Goal: Obtain resource: Obtain resource

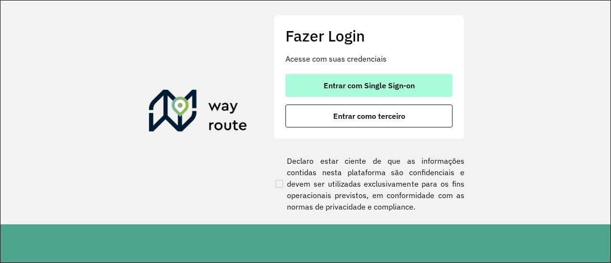
click at [400, 79] on button "Entrar com Single Sign-on" at bounding box center [368, 85] width 167 height 23
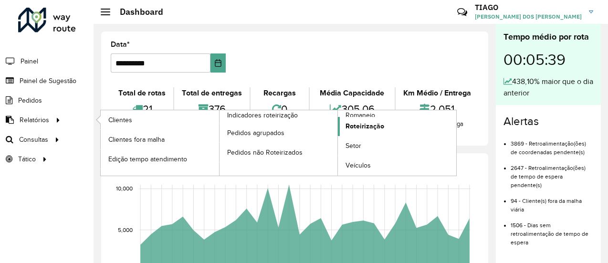
click at [365, 130] on span "Roteirização" at bounding box center [365, 126] width 39 height 10
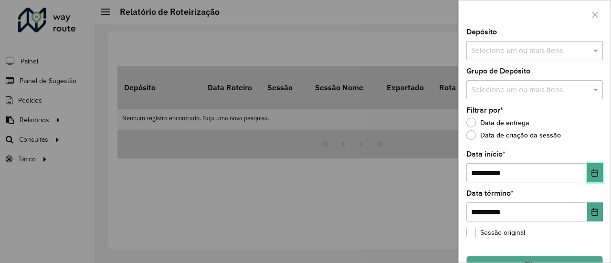
click at [595, 172] on icon "Choose Date" at bounding box center [595, 173] width 6 height 8
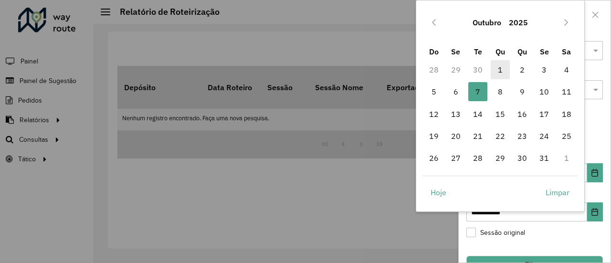
click at [494, 71] on span "1" at bounding box center [500, 69] width 19 height 19
type input "**********"
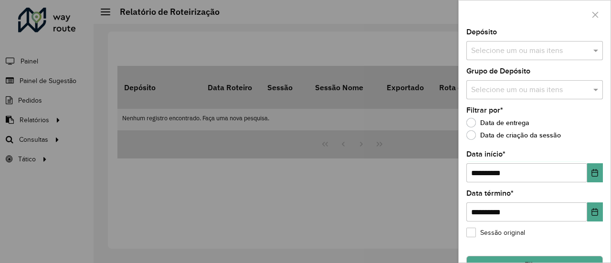
click at [497, 58] on div "Selecione um ou mais itens" at bounding box center [534, 50] width 137 height 19
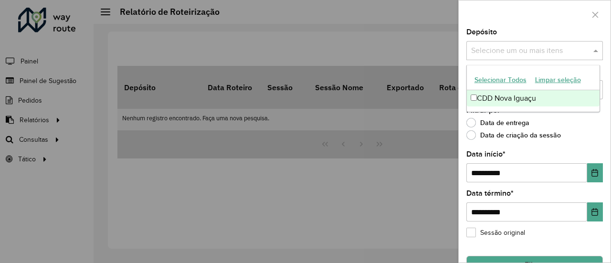
click at [498, 95] on div "CDD Nova Iguaçu" at bounding box center [533, 98] width 133 height 16
click at [554, 129] on div "Data de entrega" at bounding box center [534, 124] width 137 height 11
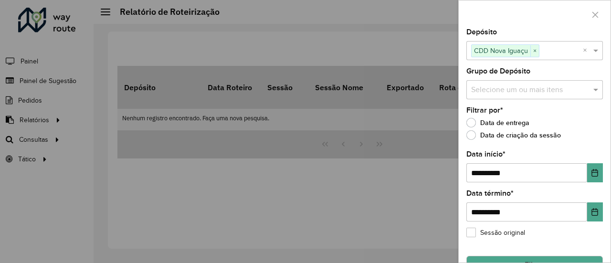
click at [578, 93] on input "text" at bounding box center [530, 89] width 122 height 11
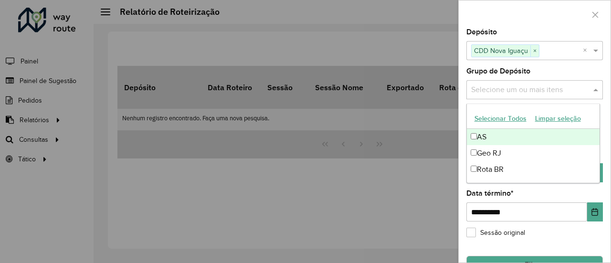
click at [558, 14] on div at bounding box center [535, 14] width 152 height 28
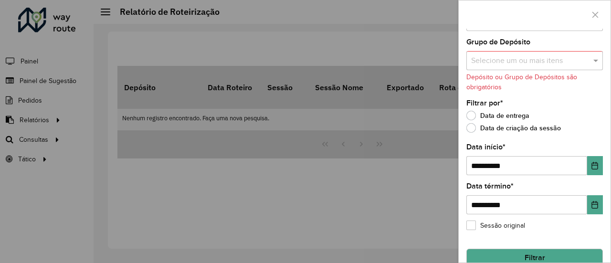
scroll to position [44, 0]
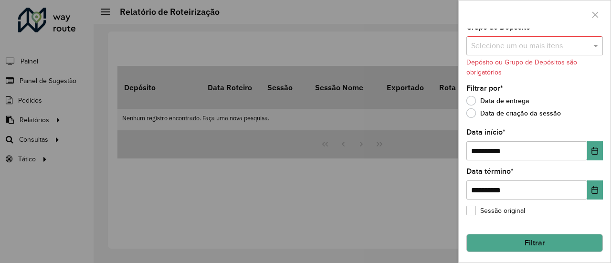
click at [508, 237] on button "Filtrar" at bounding box center [534, 243] width 137 height 18
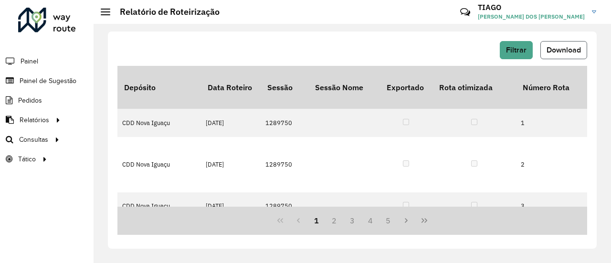
click at [554, 51] on span "Download" at bounding box center [564, 50] width 34 height 8
